Goal: Transaction & Acquisition: Book appointment/travel/reservation

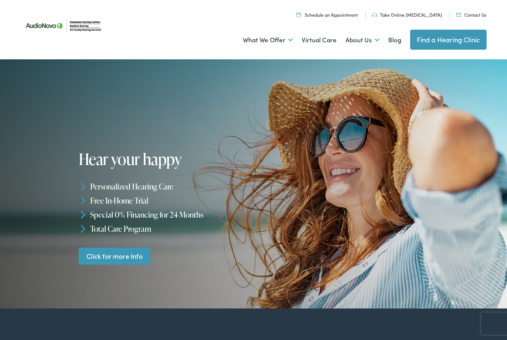
click at [449, 43] on link "Find a Hearing Clinic" at bounding box center [448, 40] width 77 height 20
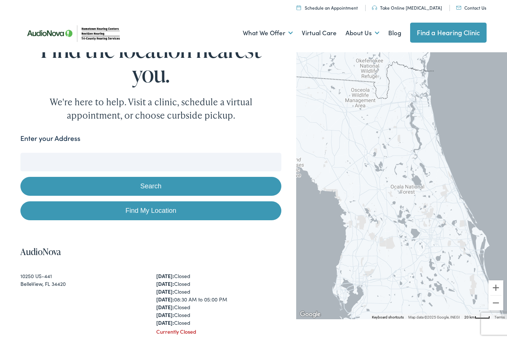
click at [183, 164] on input "Enter your Address" at bounding box center [150, 162] width 261 height 19
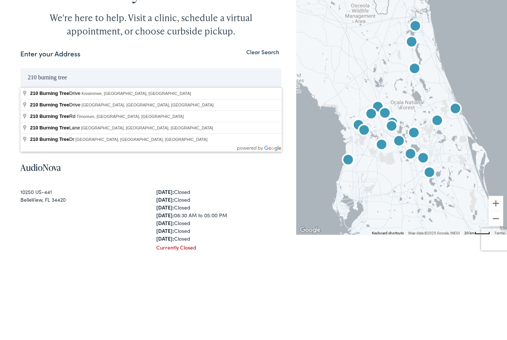
type input "[STREET_ADDRESS]"
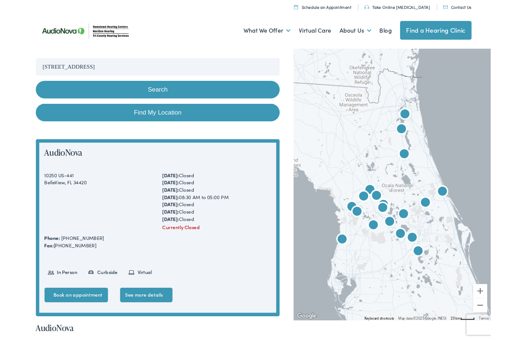
scroll to position [91, 0]
click at [97, 324] on link "Book an appointment" at bounding box center [64, 316] width 68 height 16
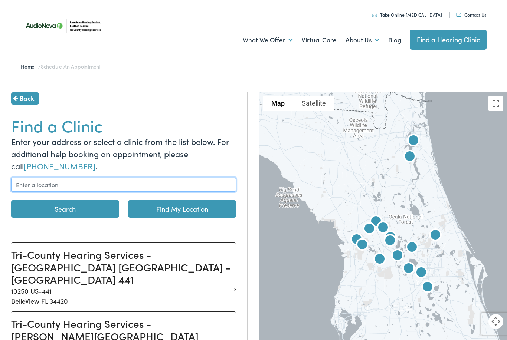
click at [114, 184] on input "text" at bounding box center [123, 185] width 225 height 14
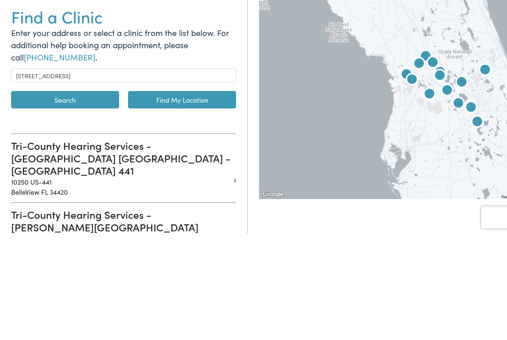
scroll to position [107, 0]
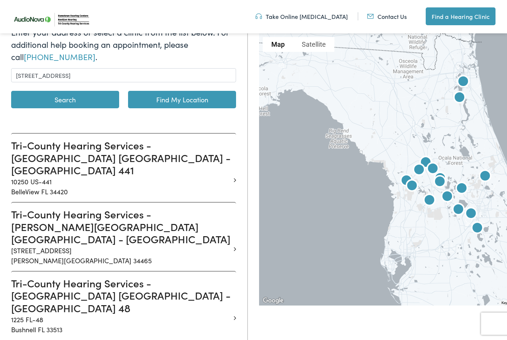
click at [102, 103] on button "Search" at bounding box center [65, 99] width 108 height 17
click at [73, 98] on button "Search" at bounding box center [65, 99] width 108 height 17
click at [194, 104] on link "Find My Location" at bounding box center [182, 99] width 108 height 17
type input "Kissimmee, Florida"
click at [193, 103] on link "Find My Location" at bounding box center [182, 99] width 108 height 17
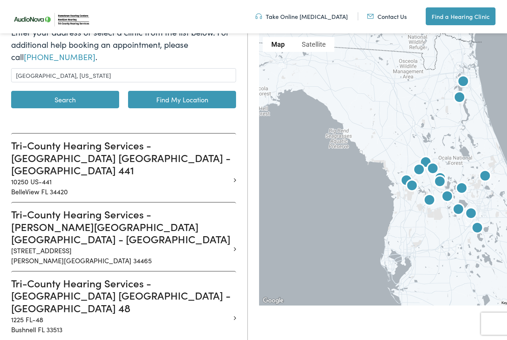
click at [185, 107] on link "Find My Location" at bounding box center [182, 99] width 108 height 17
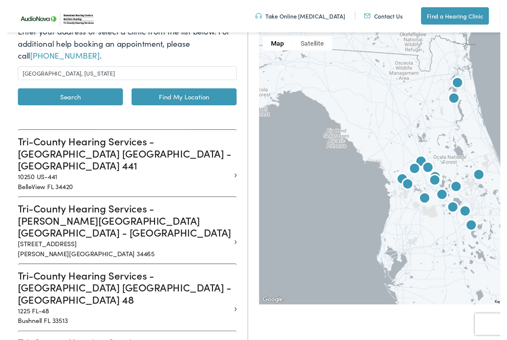
scroll to position [92, 0]
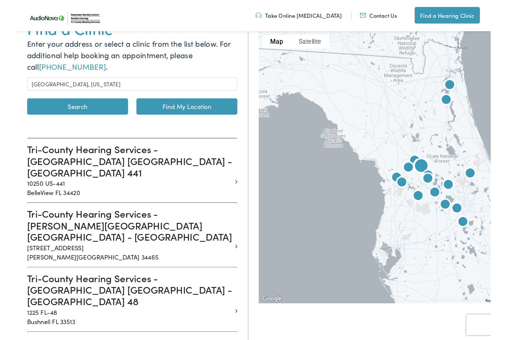
click at [170, 167] on h3 "Tri-County Hearing Services - [GEOGRAPHIC_DATA] [GEOGRAPHIC_DATA] - [GEOGRAPHIC…" at bounding box center [120, 172] width 219 height 37
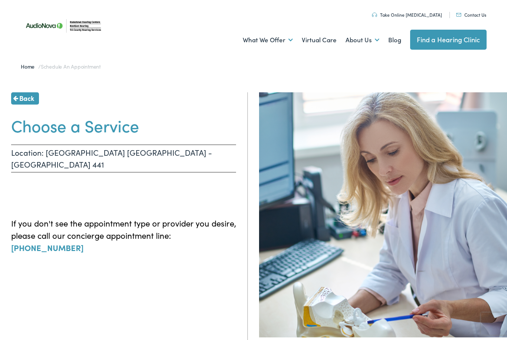
click at [448, 45] on link "Find a Hearing Clinic" at bounding box center [448, 40] width 77 height 20
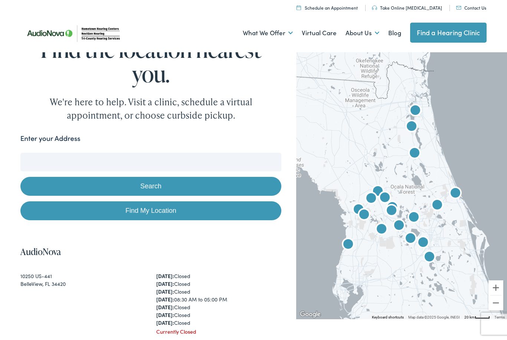
click at [74, 163] on input "Enter your Address" at bounding box center [150, 162] width 261 height 19
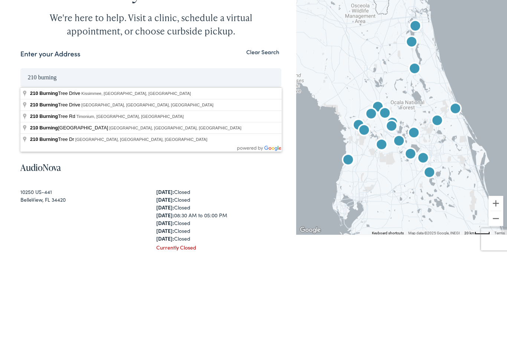
type input "[STREET_ADDRESS]"
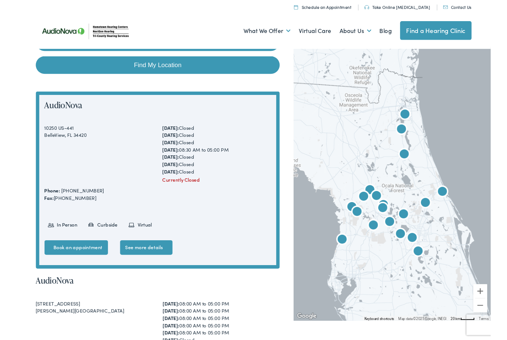
scroll to position [143, 0]
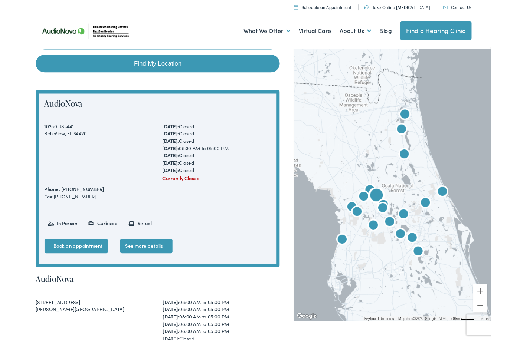
click at [91, 267] on link "Book an appointment" at bounding box center [64, 264] width 68 height 16
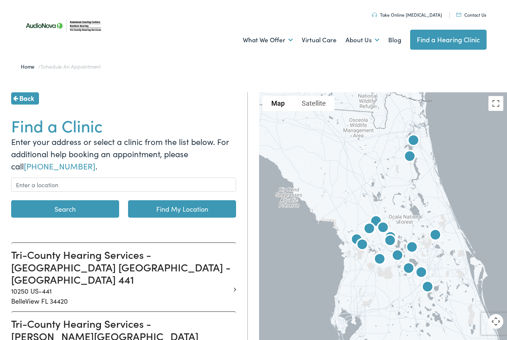
click at [161, 257] on h3 "Tri-County Hearing Services - [GEOGRAPHIC_DATA] [GEOGRAPHIC_DATA] - [GEOGRAPHIC…" at bounding box center [120, 267] width 219 height 37
